Goal: Task Accomplishment & Management: Use online tool/utility

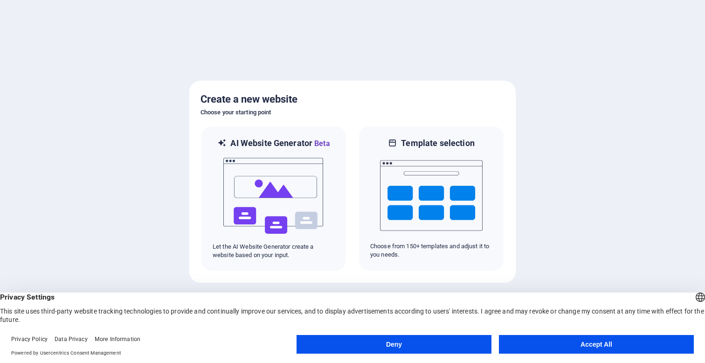
click at [544, 349] on button "Accept All" at bounding box center [596, 344] width 195 height 19
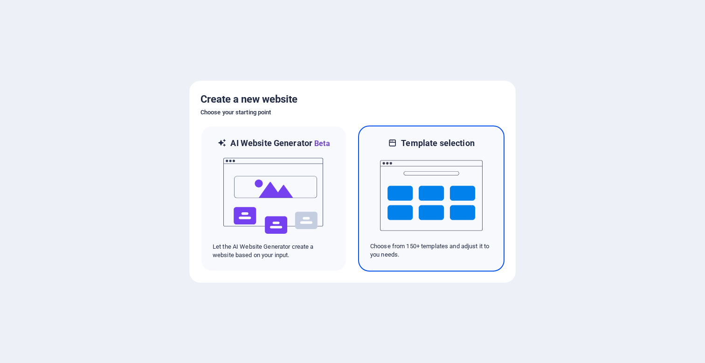
click at [418, 225] on img at bounding box center [431, 195] width 103 height 93
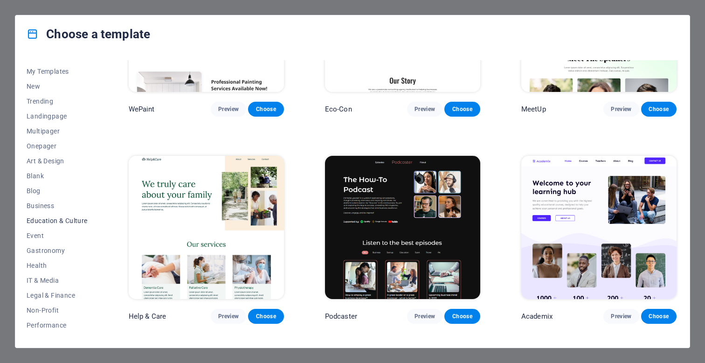
scroll to position [14, 0]
click at [42, 205] on span "Business" at bounding box center [57, 202] width 61 height 7
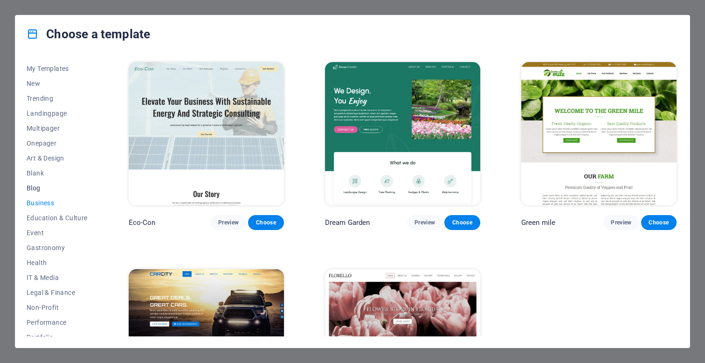
scroll to position [0, 0]
click at [62, 215] on span "Education & Culture" at bounding box center [57, 217] width 61 height 7
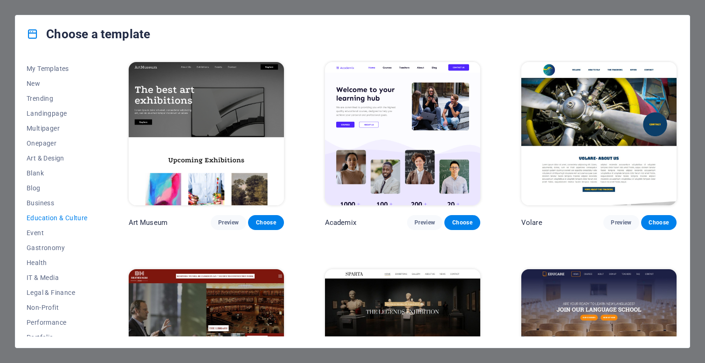
scroll to position [0, 0]
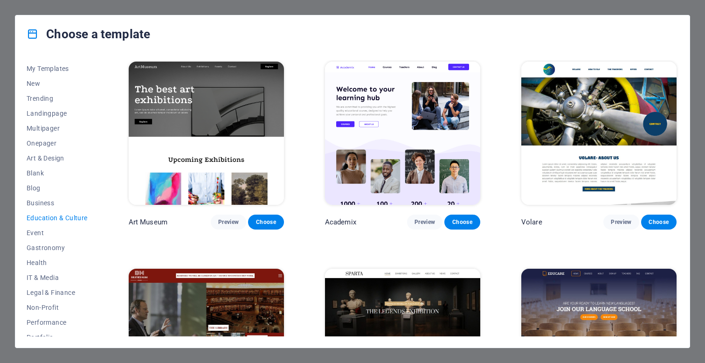
click at [451, 133] on img at bounding box center [402, 133] width 155 height 143
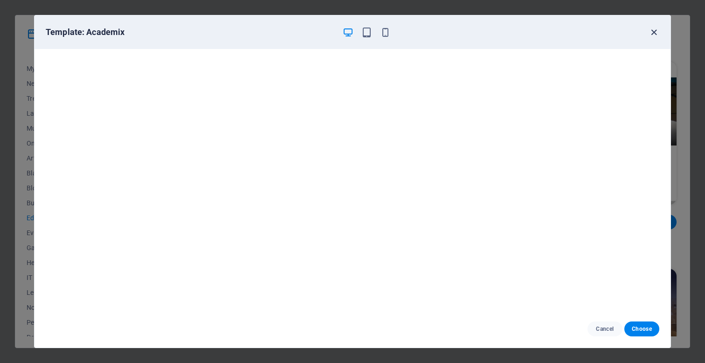
click at [650, 33] on icon "button" at bounding box center [653, 32] width 11 height 11
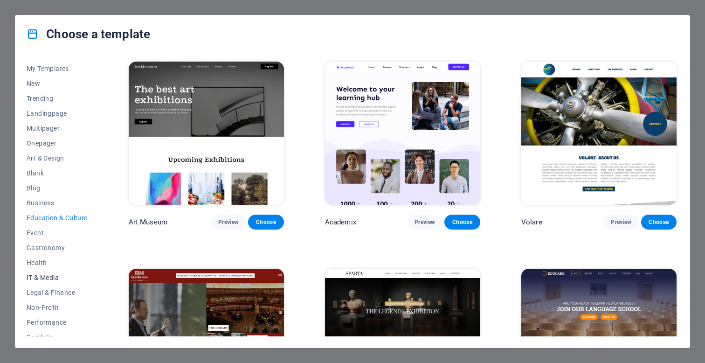
scroll to position [39, 0]
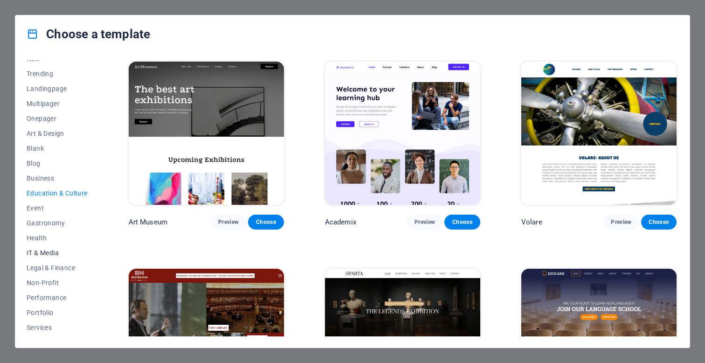
click at [44, 252] on span "IT & Media" at bounding box center [57, 252] width 61 height 7
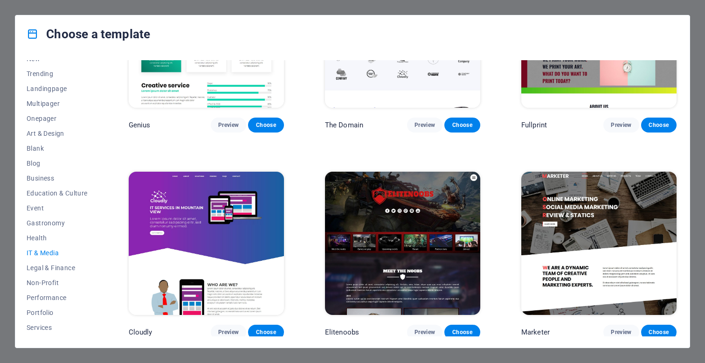
scroll to position [511, 0]
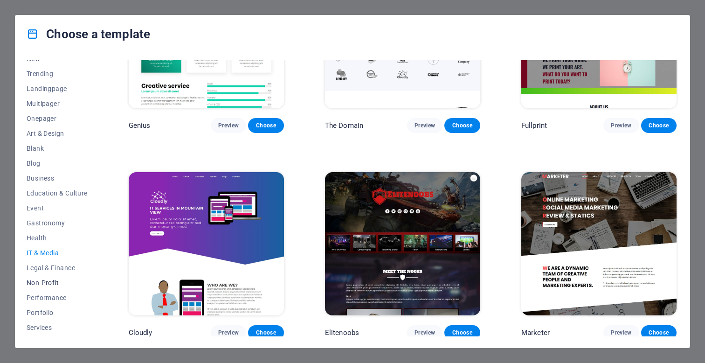
click at [54, 283] on span "Non-Profit" at bounding box center [57, 282] width 61 height 7
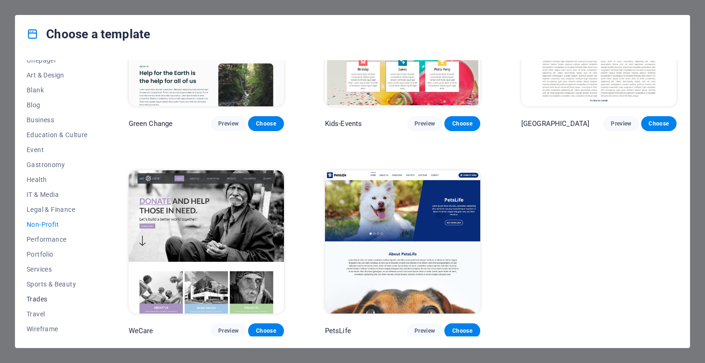
scroll to position [97, 0]
click at [48, 328] on span "Wireframe" at bounding box center [57, 328] width 61 height 7
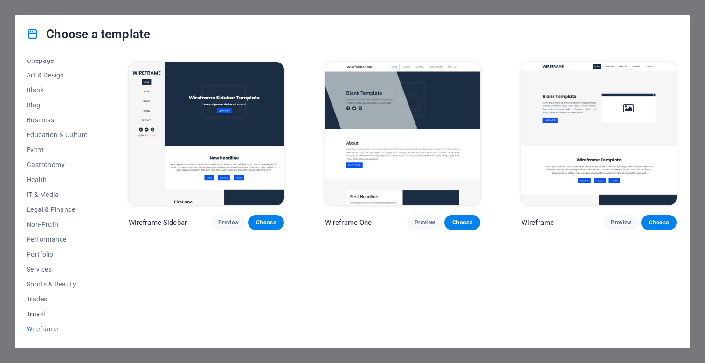
click at [48, 315] on span "Travel" at bounding box center [57, 313] width 61 height 7
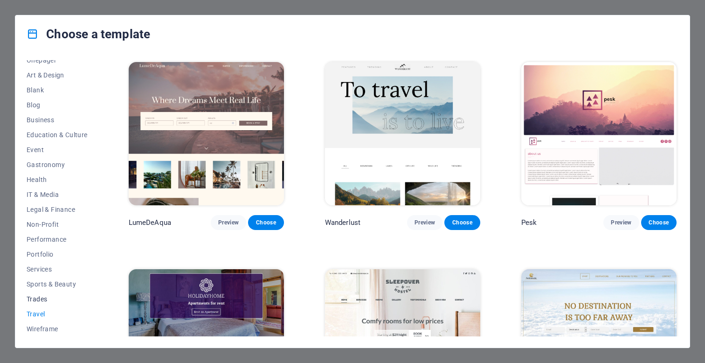
click at [41, 301] on span "Trades" at bounding box center [57, 298] width 61 height 7
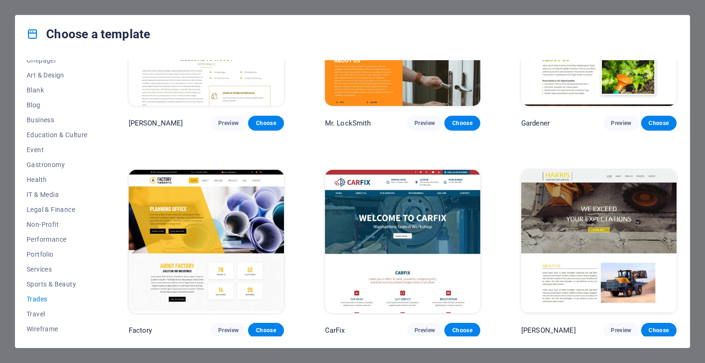
scroll to position [305, 0]
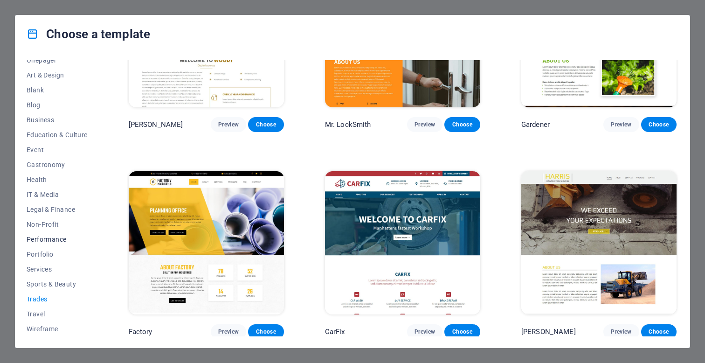
click at [46, 239] on span "Performance" at bounding box center [57, 238] width 61 height 7
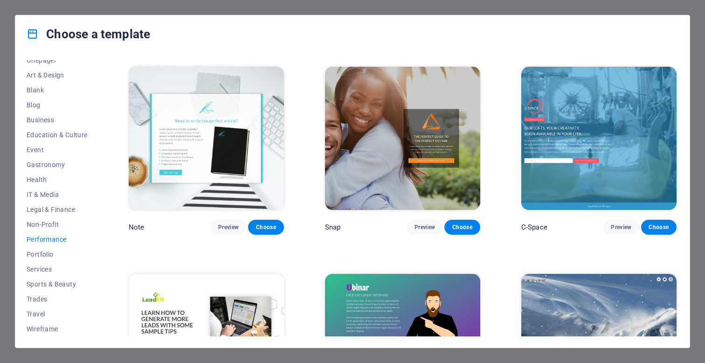
scroll to position [612, 0]
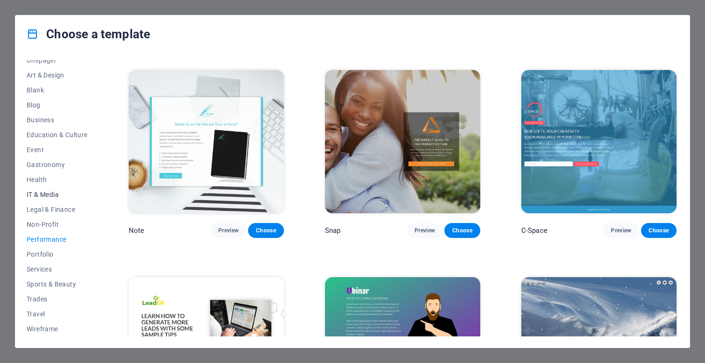
click at [53, 187] on button "IT & Media" at bounding box center [57, 194] width 61 height 15
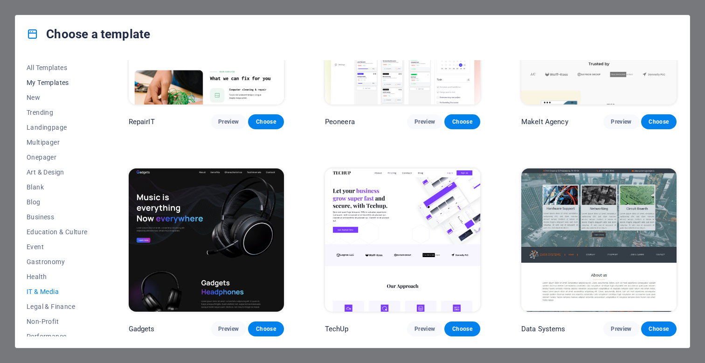
scroll to position [0, 0]
click at [35, 93] on button "New" at bounding box center [57, 97] width 61 height 15
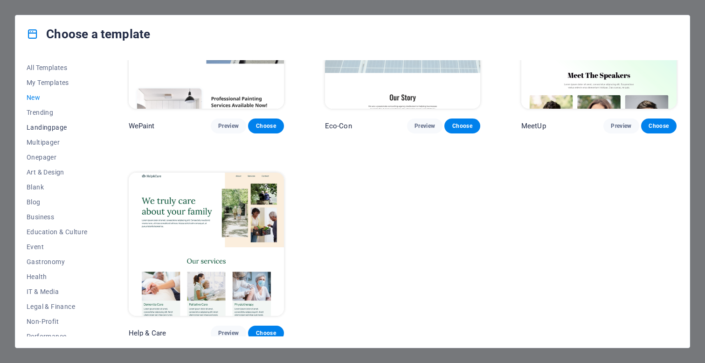
scroll to position [717, 0]
click at [49, 111] on span "Trending" at bounding box center [57, 112] width 61 height 7
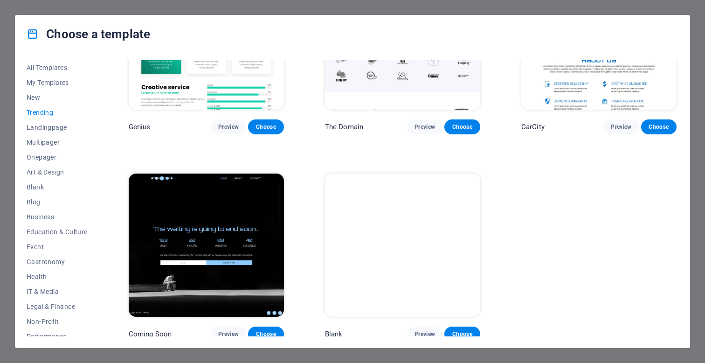
scroll to position [923, 0]
click at [52, 130] on span "Landingpage" at bounding box center [57, 126] width 61 height 7
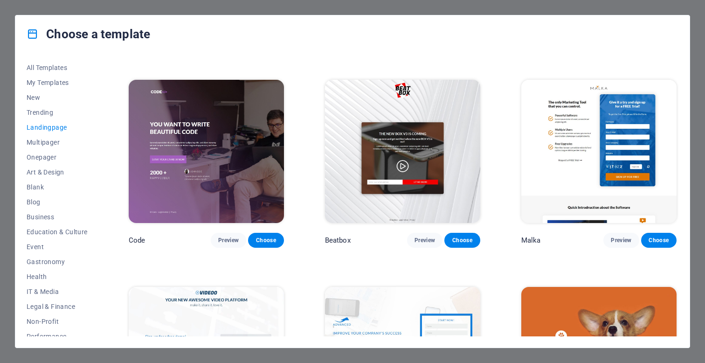
scroll to position [190, 0]
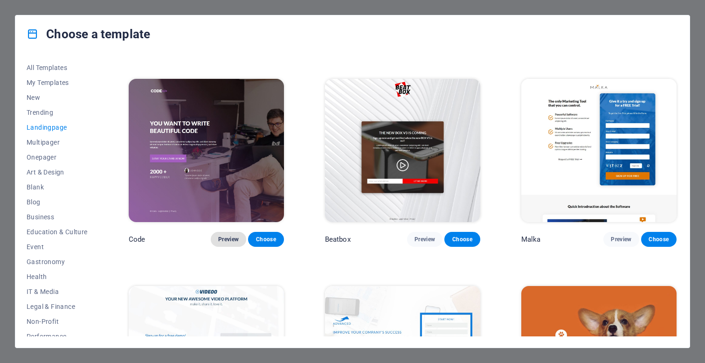
click at [224, 233] on button "Preview" at bounding box center [228, 239] width 35 height 15
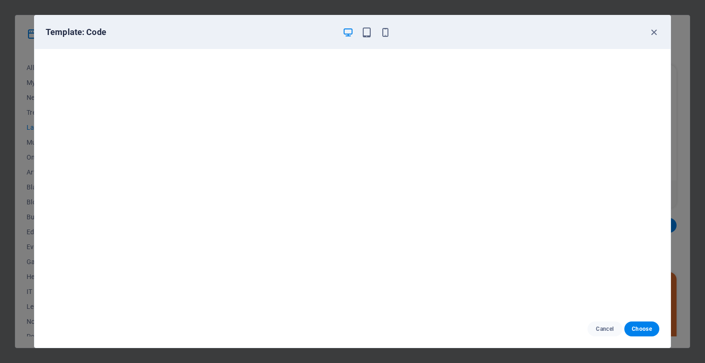
scroll to position [2, 0]
click at [650, 35] on icon "button" at bounding box center [653, 32] width 11 height 11
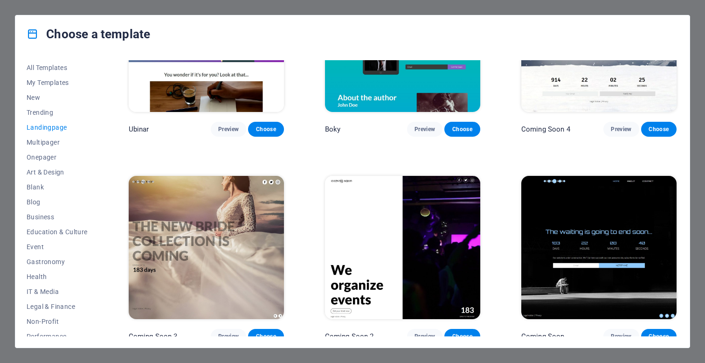
scroll to position [1541, 0]
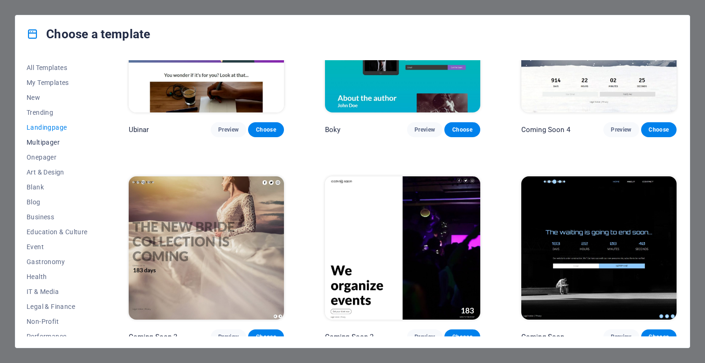
click at [51, 141] on span "Multipager" at bounding box center [57, 141] width 61 height 7
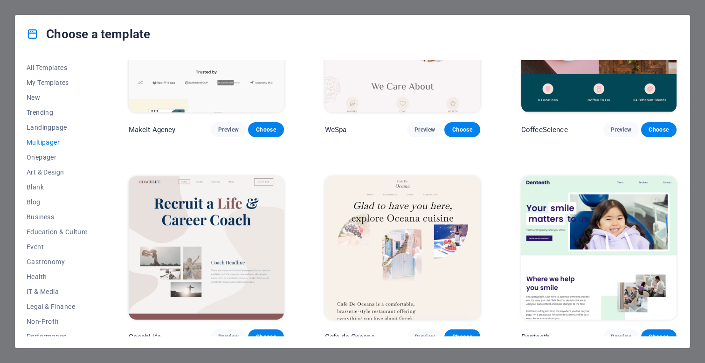
click at [51, 148] on button "Multipager" at bounding box center [57, 142] width 61 height 15
click at [51, 155] on span "Onepager" at bounding box center [57, 156] width 61 height 7
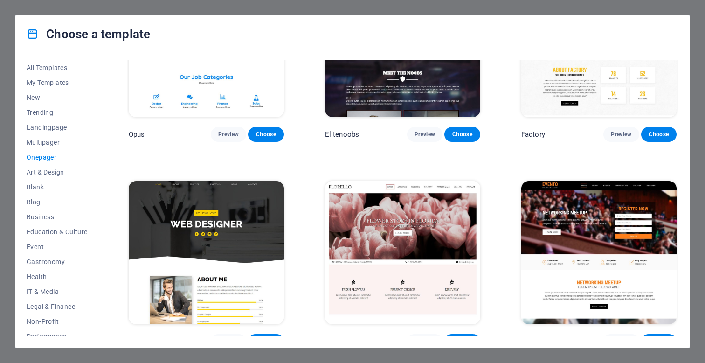
scroll to position [3677, 0]
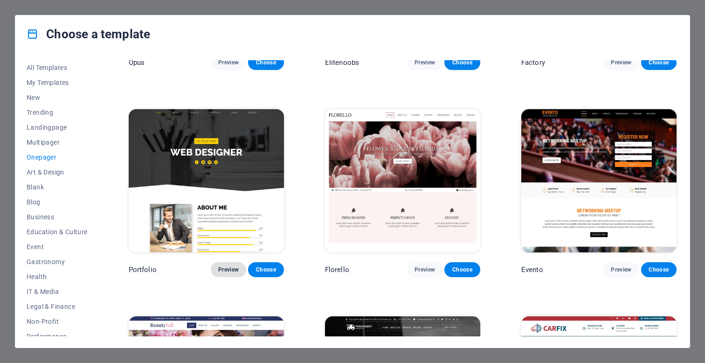
click at [225, 266] on span "Preview" at bounding box center [228, 269] width 21 height 7
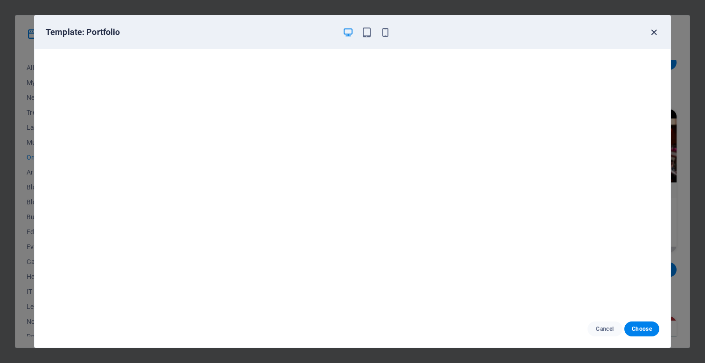
click at [656, 30] on icon "button" at bounding box center [653, 32] width 11 height 11
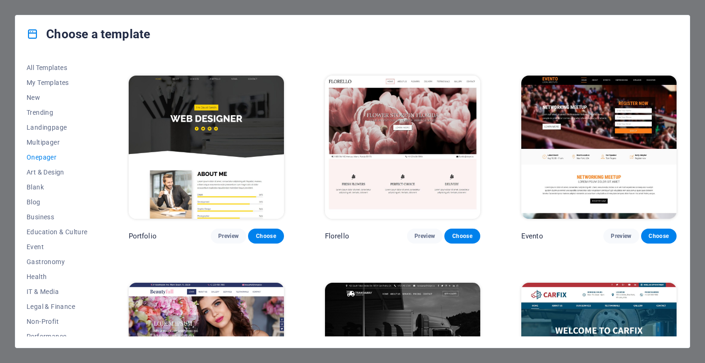
scroll to position [3696, 0]
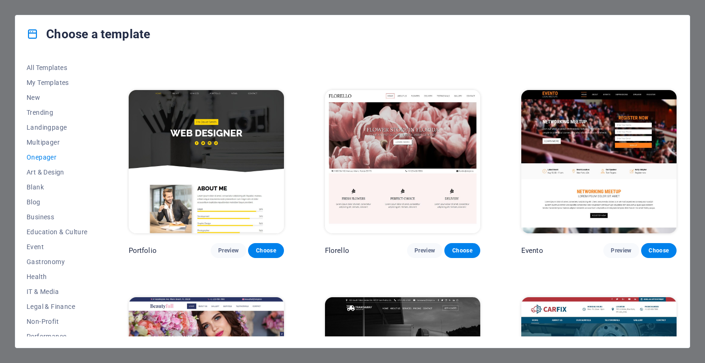
click at [387, 165] on img at bounding box center [402, 161] width 155 height 143
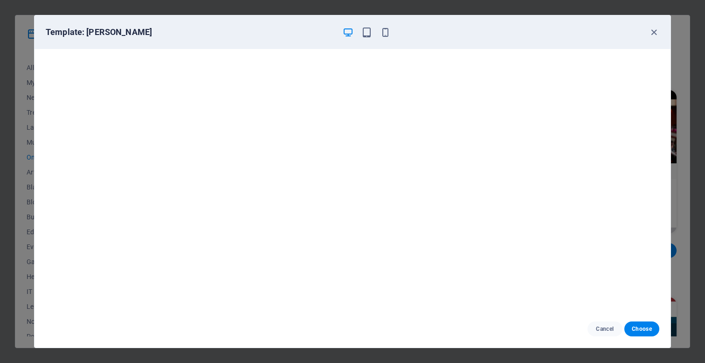
click at [660, 33] on div "Template: [PERSON_NAME]" at bounding box center [352, 32] width 636 height 34
click at [651, 33] on icon "button" at bounding box center [653, 32] width 11 height 11
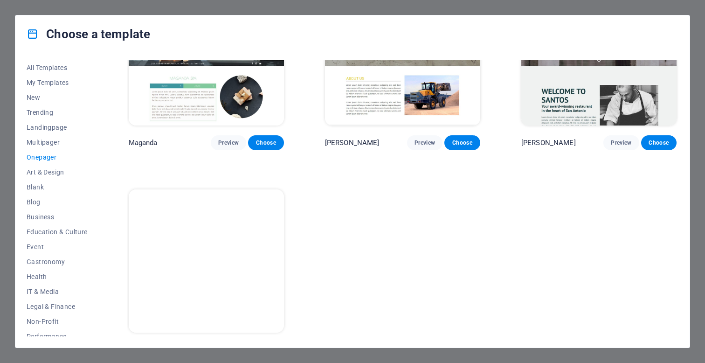
scroll to position [4630, 0]
click at [45, 185] on span "Blank" at bounding box center [57, 186] width 61 height 7
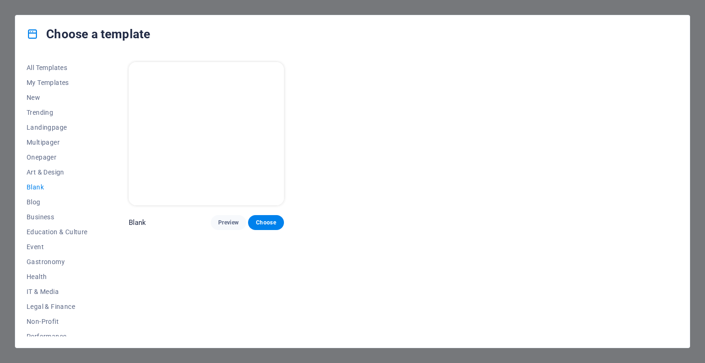
scroll to position [0, 0]
click at [35, 205] on span "Blog" at bounding box center [57, 201] width 61 height 7
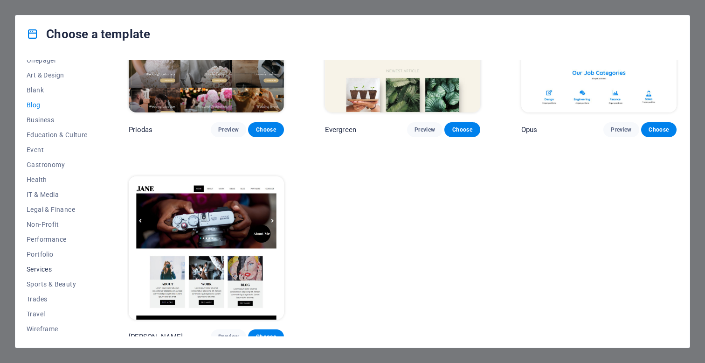
scroll to position [97, 0]
click at [44, 254] on span "Portfolio" at bounding box center [57, 253] width 61 height 7
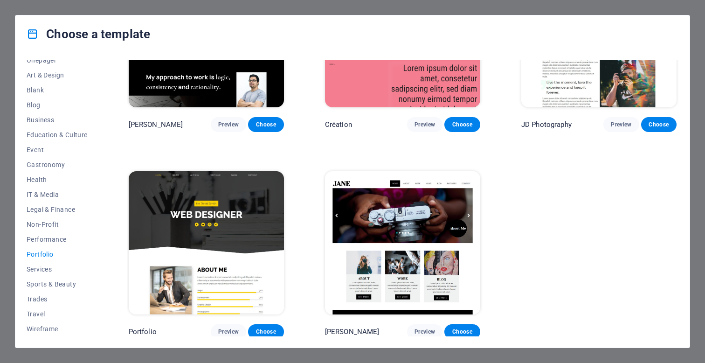
scroll to position [0, 0]
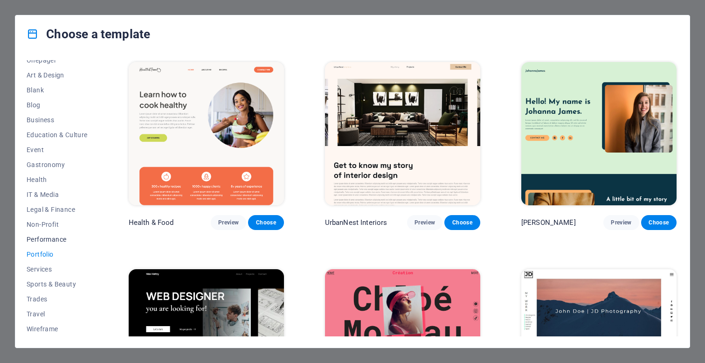
click at [52, 235] on span "Performance" at bounding box center [57, 238] width 61 height 7
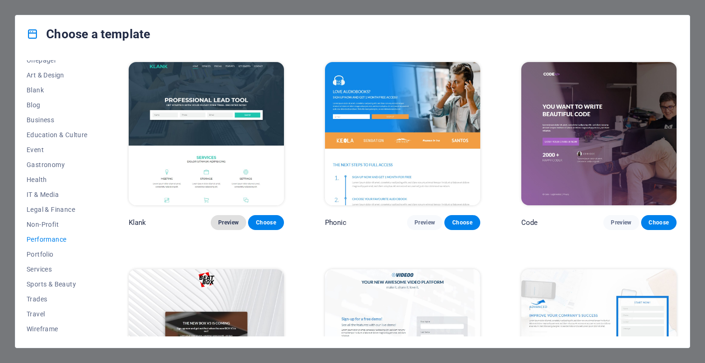
click at [236, 219] on span "Preview" at bounding box center [228, 222] width 21 height 7
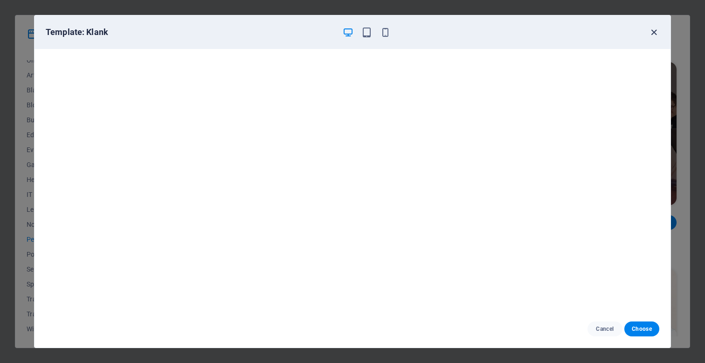
click at [652, 33] on icon "button" at bounding box center [653, 32] width 11 height 11
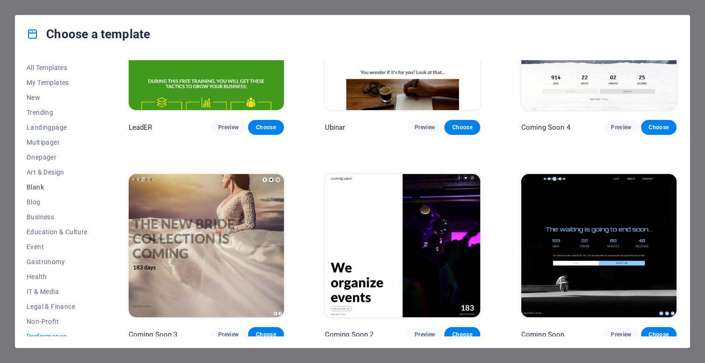
click at [39, 188] on span "Blank" at bounding box center [57, 186] width 61 height 7
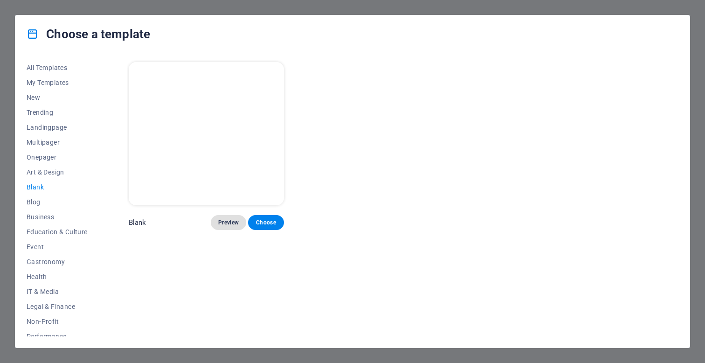
click at [233, 219] on span "Preview" at bounding box center [228, 222] width 21 height 7
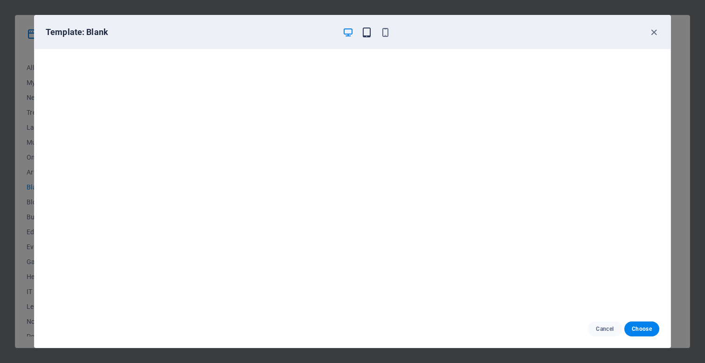
click at [363, 34] on icon "button" at bounding box center [366, 32] width 11 height 11
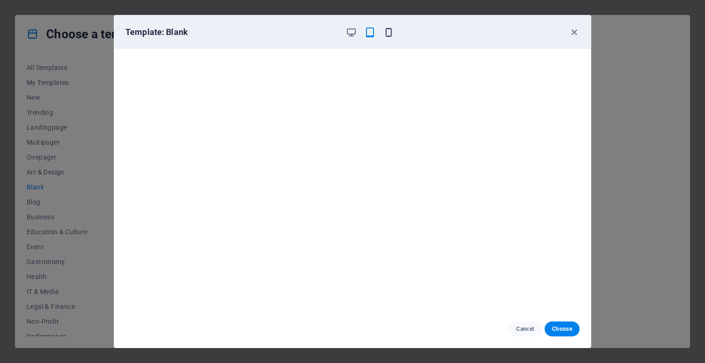
click at [384, 33] on icon "button" at bounding box center [388, 32] width 11 height 11
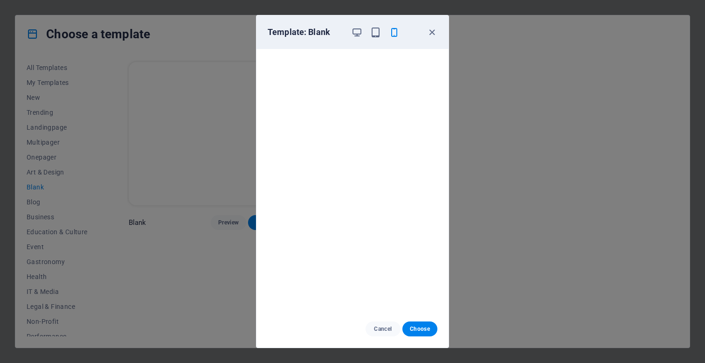
click at [354, 26] on div "Template: Blank" at bounding box center [352, 32] width 192 height 34
click at [355, 34] on icon "button" at bounding box center [356, 32] width 11 height 11
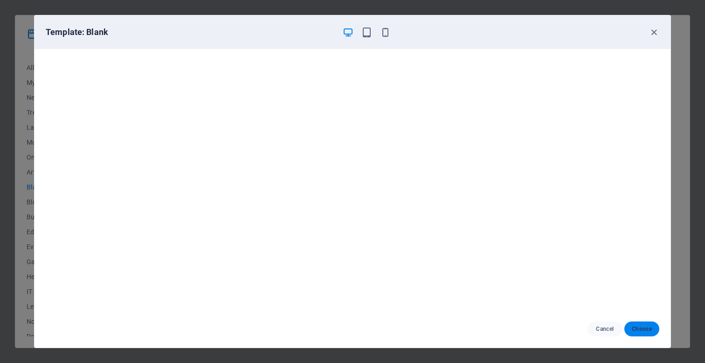
click at [637, 328] on span "Choose" at bounding box center [641, 328] width 20 height 7
